Goal: Task Accomplishment & Management: Complete application form

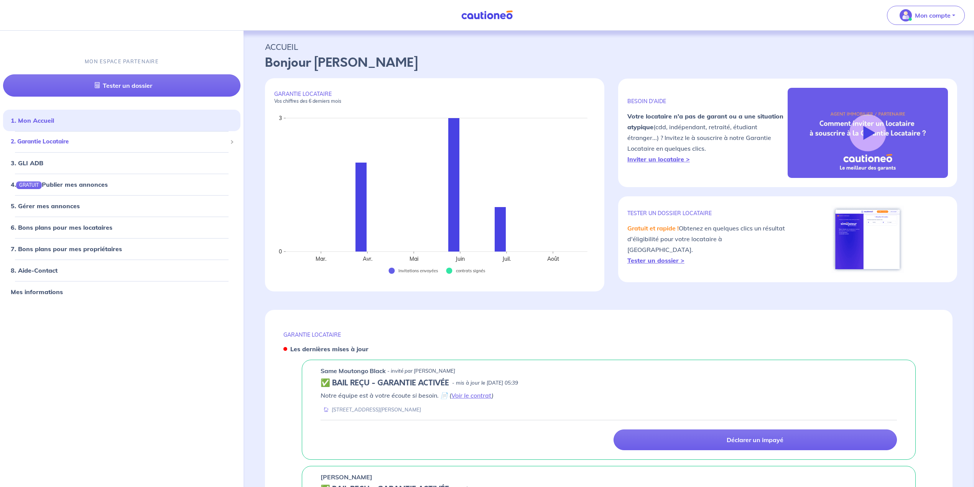
click at [64, 138] on span "2. Garantie Locataire" at bounding box center [119, 141] width 216 height 9
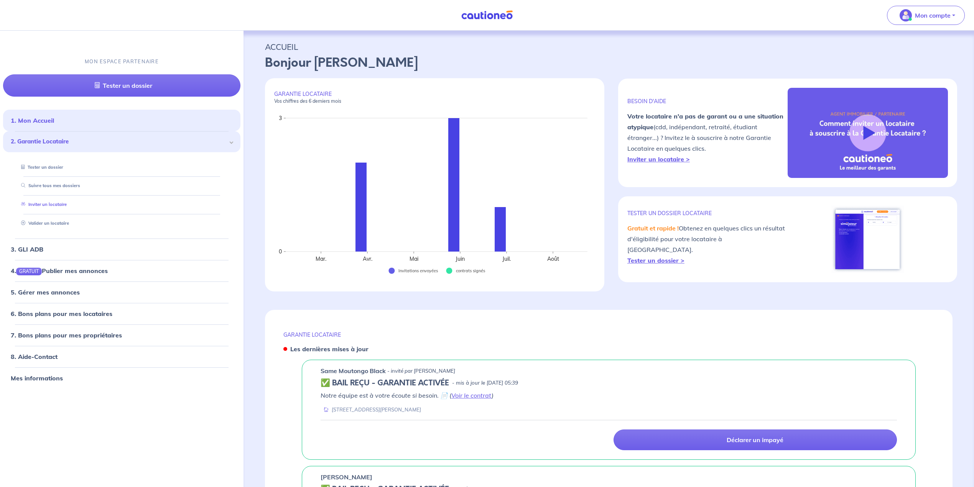
click at [48, 204] on link "Inviter un locataire" at bounding box center [42, 204] width 49 height 5
select select "FR"
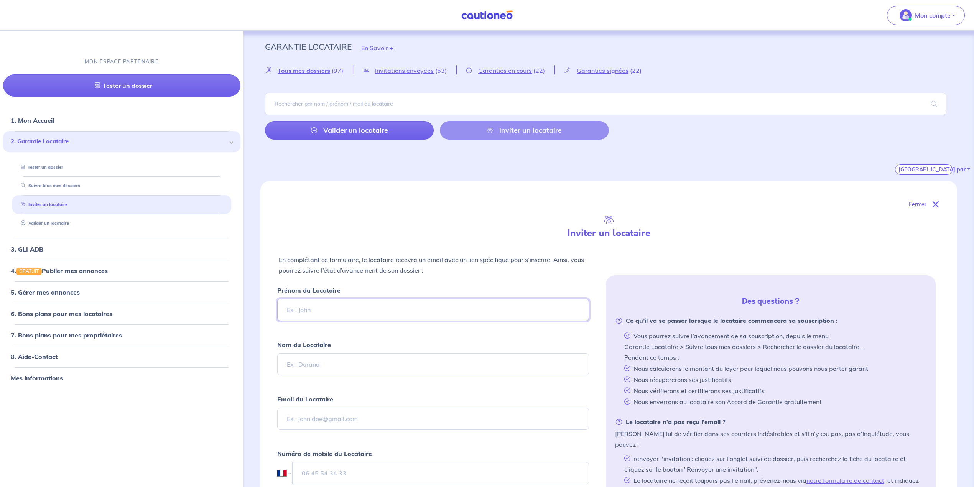
click at [330, 315] on input "Prénom du Locataire" at bounding box center [433, 310] width 312 height 22
type input "[PERSON_NAME]"
type input "MIMOUNI"
click at [333, 419] on input "Email du Locataire" at bounding box center [433, 419] width 312 height 22
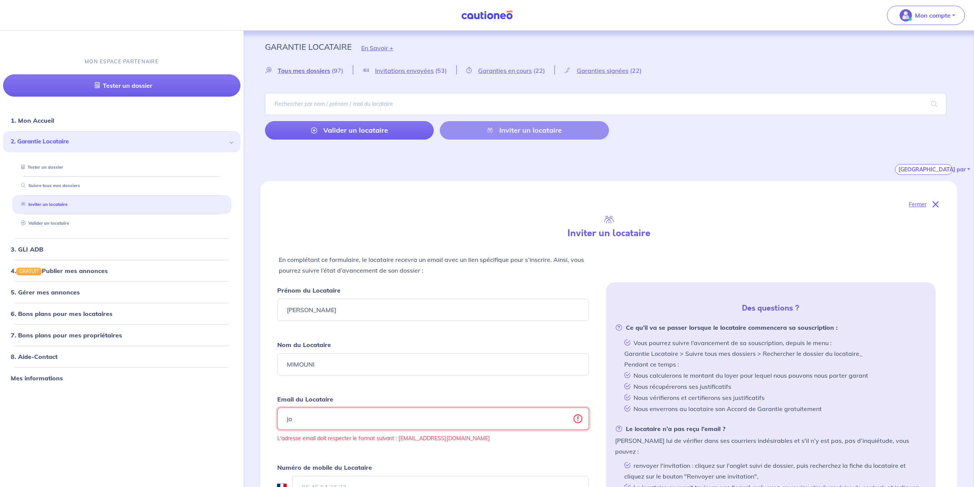
type input "j"
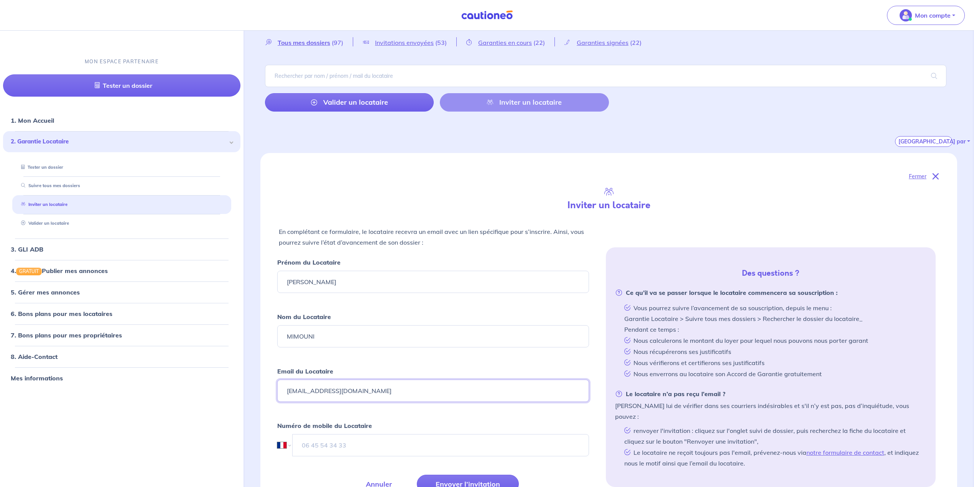
scroll to position [102, 0]
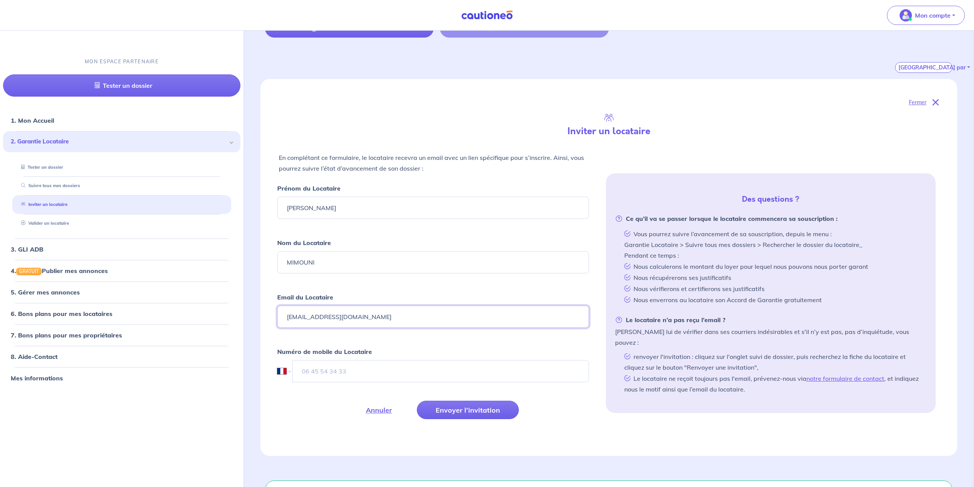
type input "[EMAIL_ADDRESS][DOMAIN_NAME]"
click at [309, 361] on input "tel" at bounding box center [440, 371] width 297 height 22
type input "07 81 03 54 98"
click at [456, 414] on button "Envoyer l’invitation" at bounding box center [468, 410] width 102 height 18
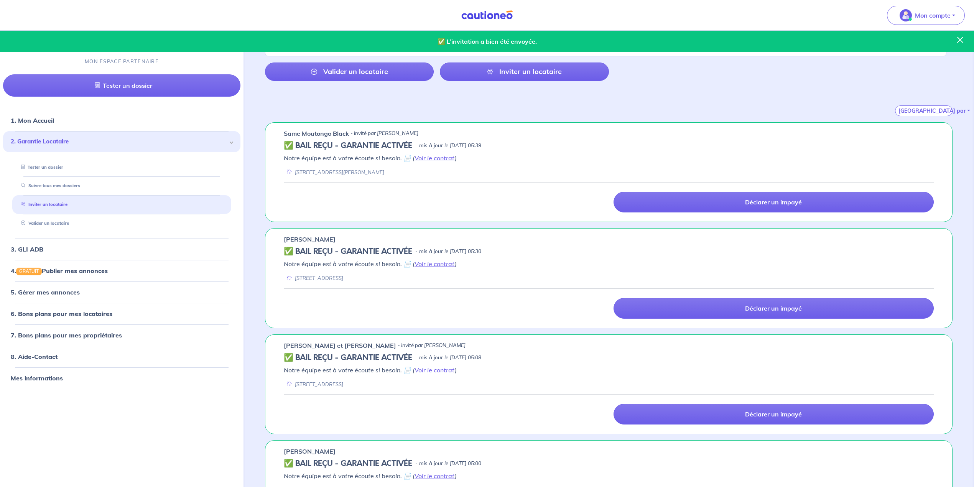
scroll to position [0, 0]
